Goal: Information Seeking & Learning: Learn about a topic

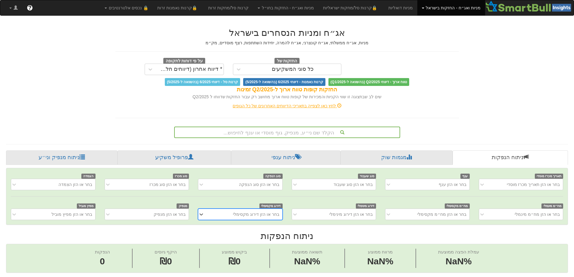
scroll to position [0, 5]
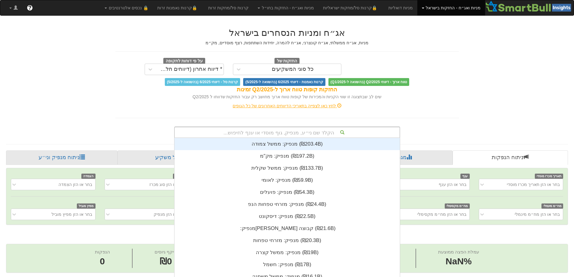
drag, startPoint x: 270, startPoint y: 128, endPoint x: 270, endPoint y: 133, distance: 5.1
click at [270, 133] on div "הקלד שם ני״ע, מנפיק, גוף מוסדי או ענף לחיפוש... מנפיק: ‏ממשל צמודה ‎(₪203.4B)‎ …" at bounding box center [287, 132] width 226 height 11
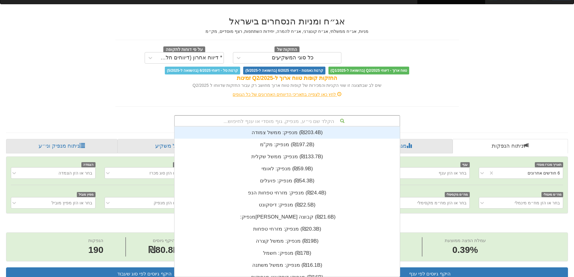
scroll to position [0, 0]
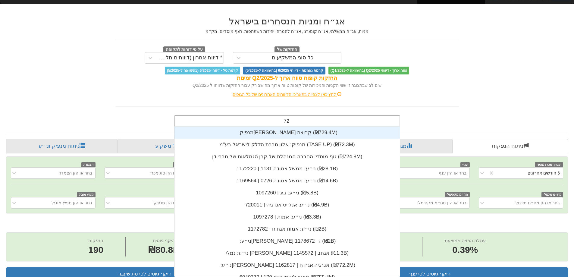
type input "726"
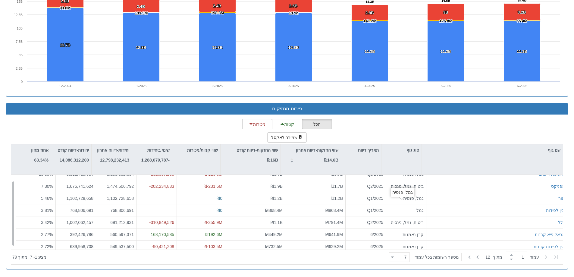
scroll to position [10, 0]
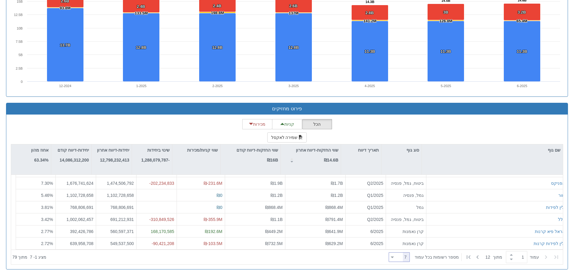
click at [393, 258] on icon at bounding box center [392, 257] width 3 height 2
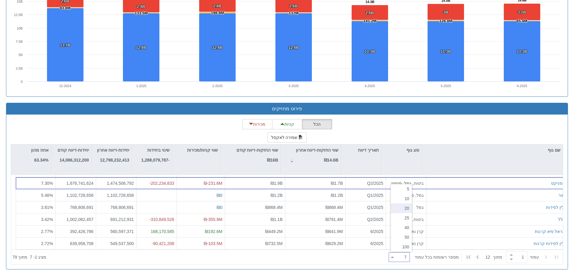
click at [401, 210] on div "20" at bounding box center [401, 208] width 21 height 10
type input "20"
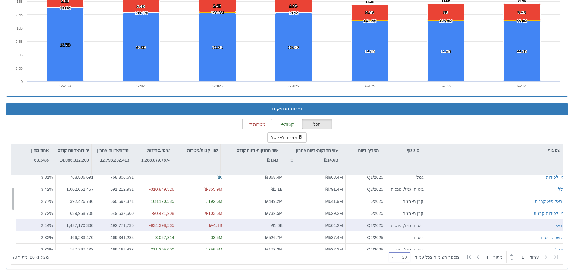
scroll to position [0, 0]
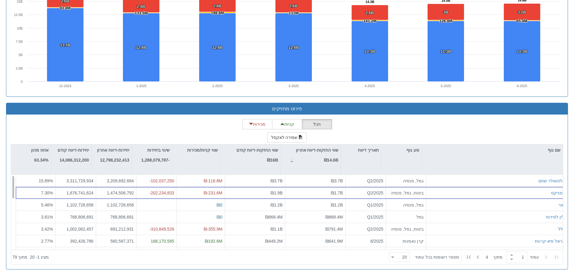
click at [320, 175] on div "[PERSON_NAME] גמל, פנסיה Q1/2025 ₪1.2B ₪1.2B ₪0 1,102,728,658 1,102,728,658 5.4…" at bounding box center [289, 175] width 556 height 0
